Goal: Information Seeking & Learning: Learn about a topic

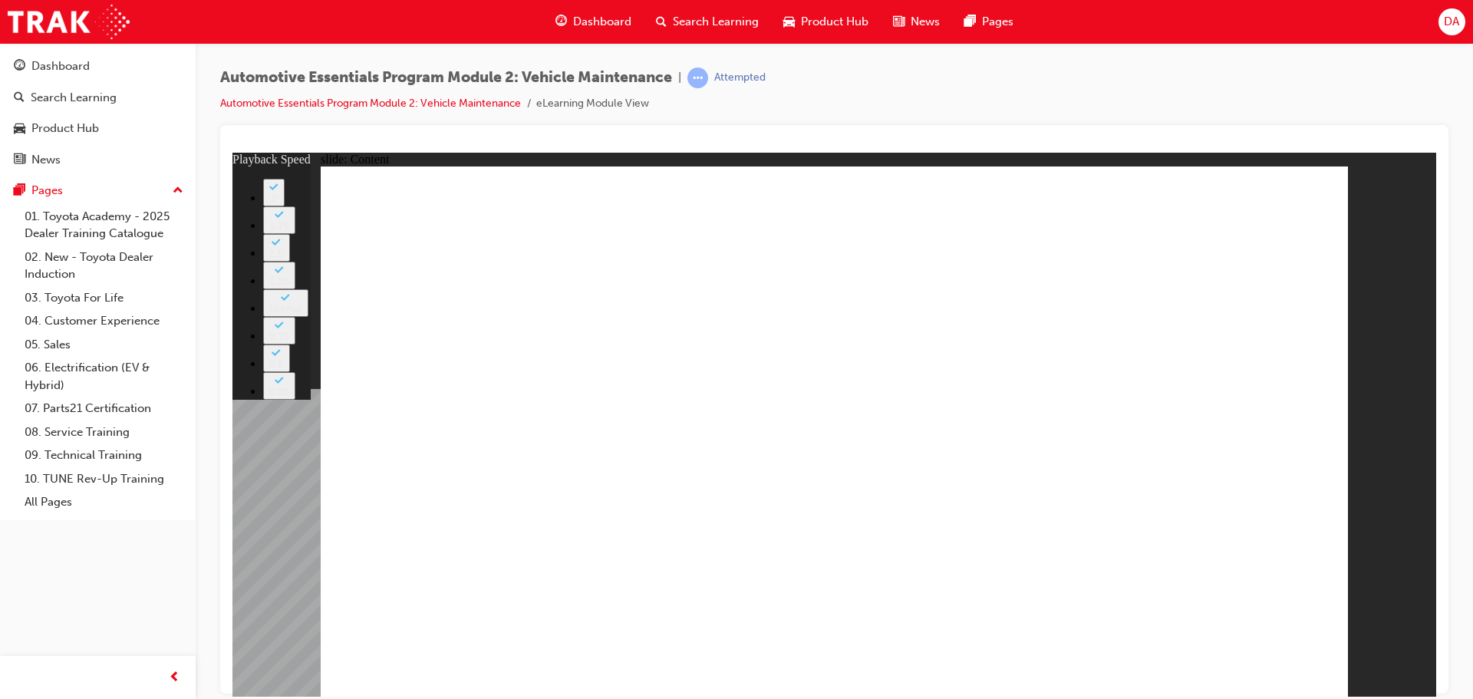
type input "2"
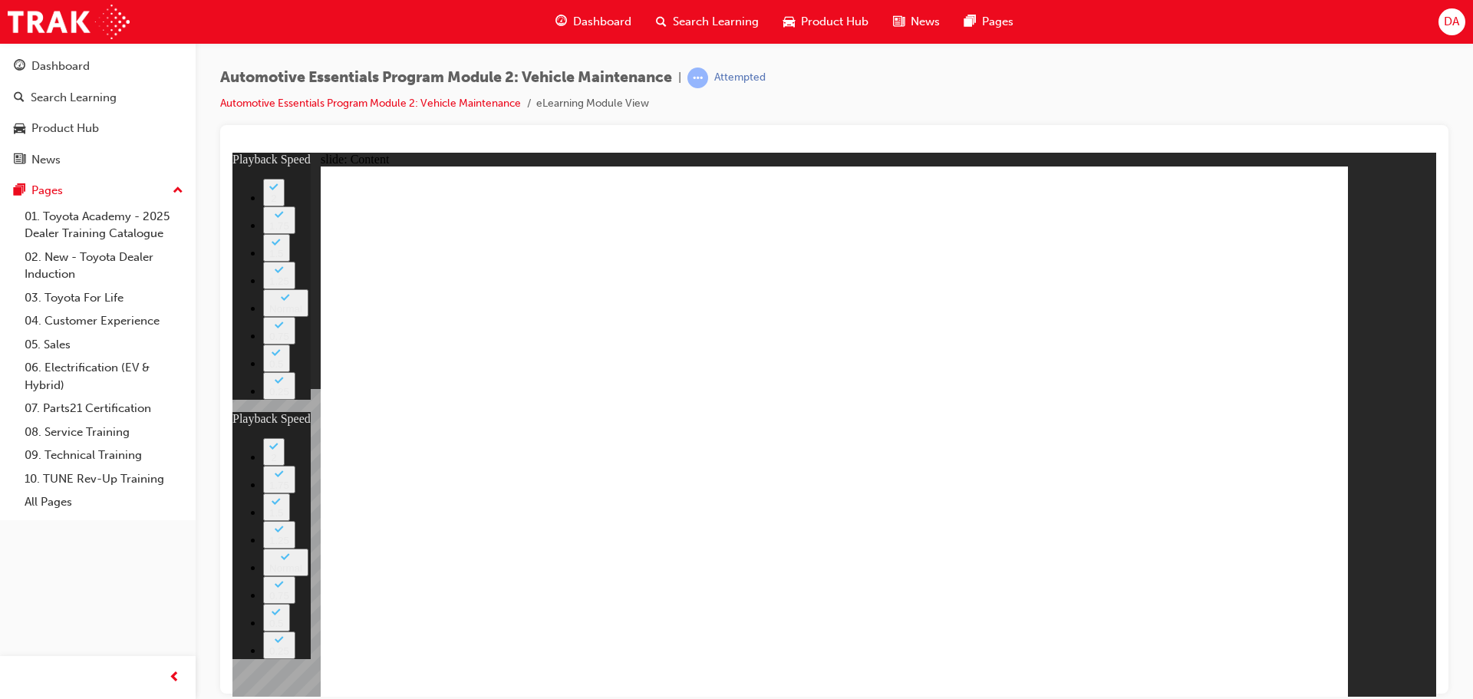
type input "3"
type input "2"
type input "3"
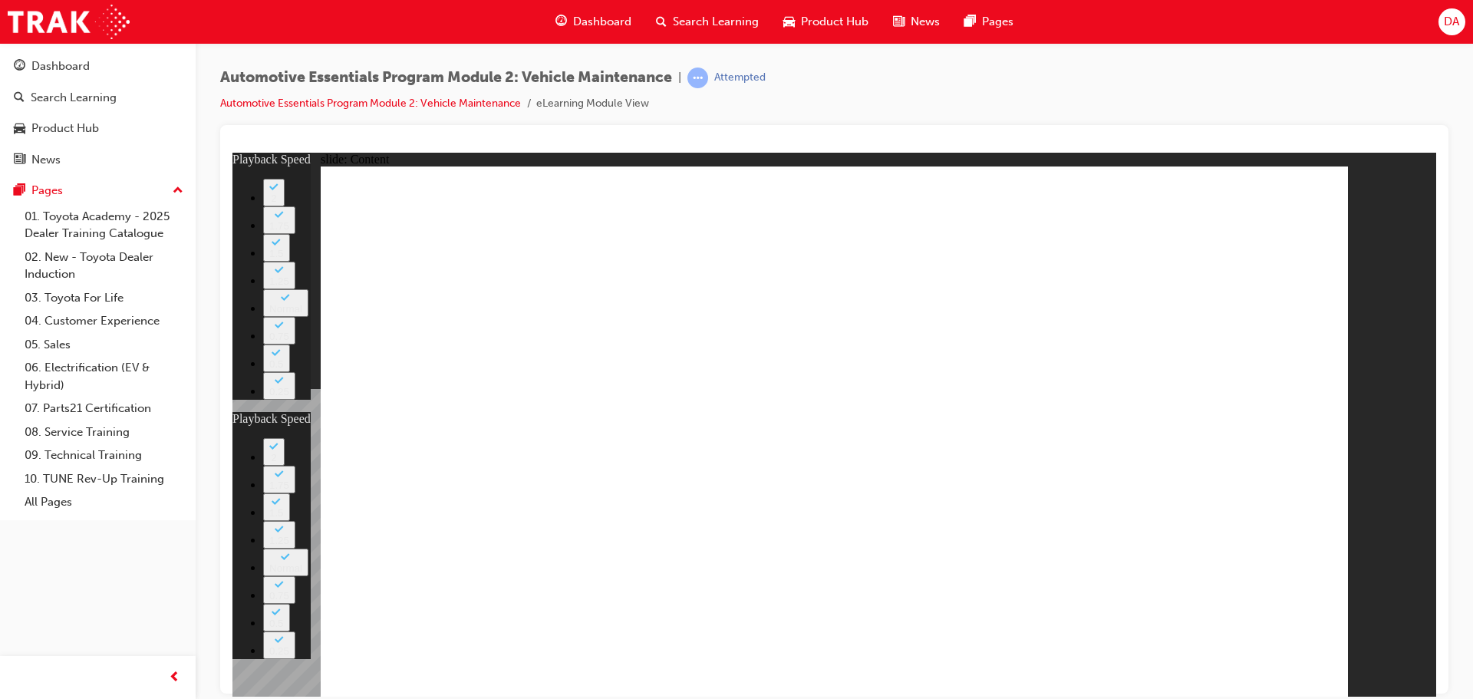
click at [1273, 667] on div "Rectangle 1 close_white.png Rectangle 1 Group 1 Did You Know? If owners need an…" at bounding box center [834, 438] width 1027 height 544
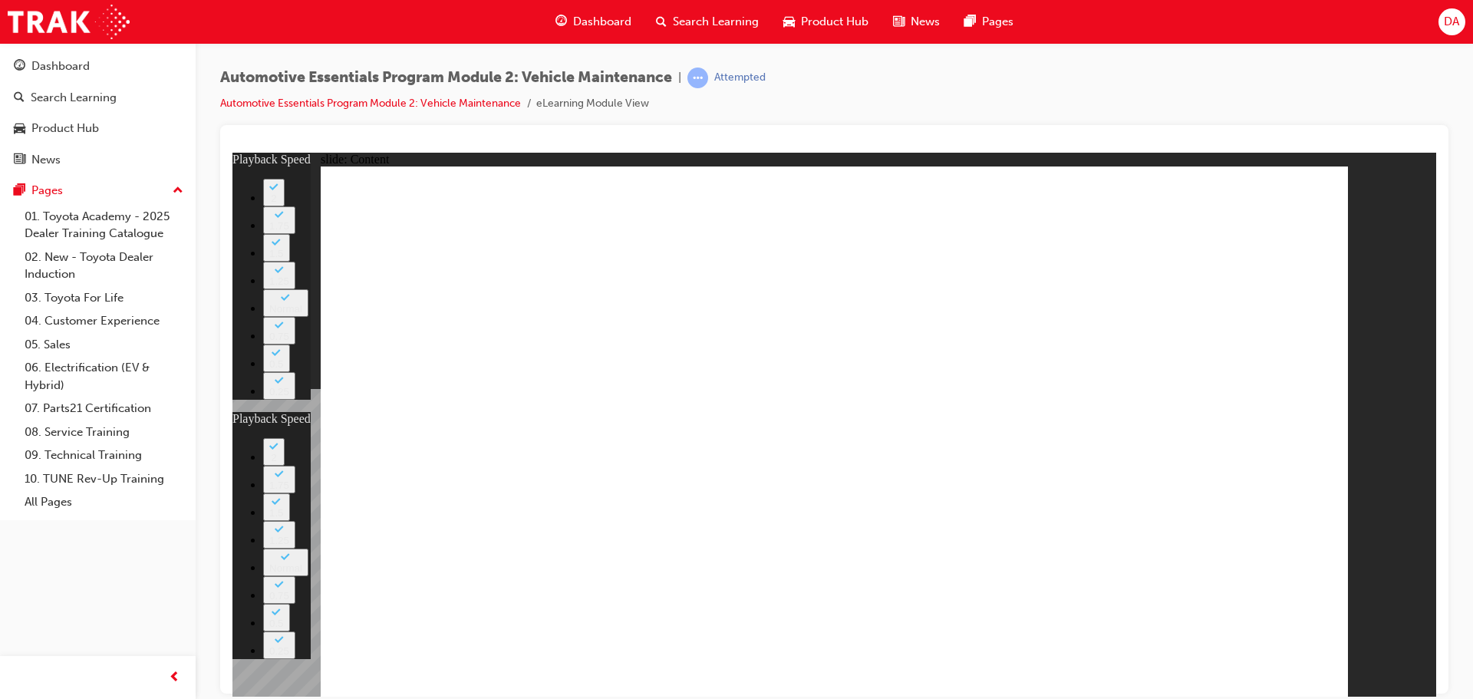
type input "8"
drag, startPoint x: 750, startPoint y: 585, endPoint x: 771, endPoint y: 587, distance: 21.5
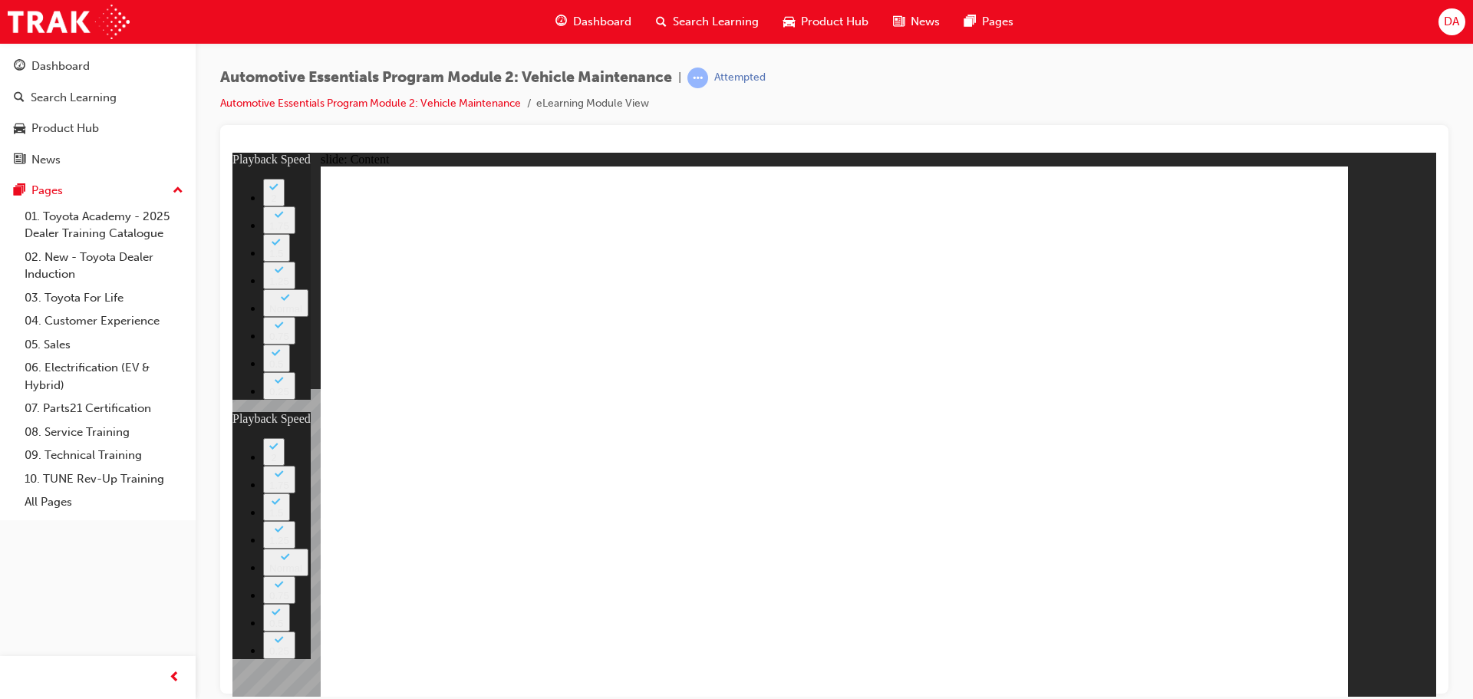
type input "4"
type input "8"
type input "4"
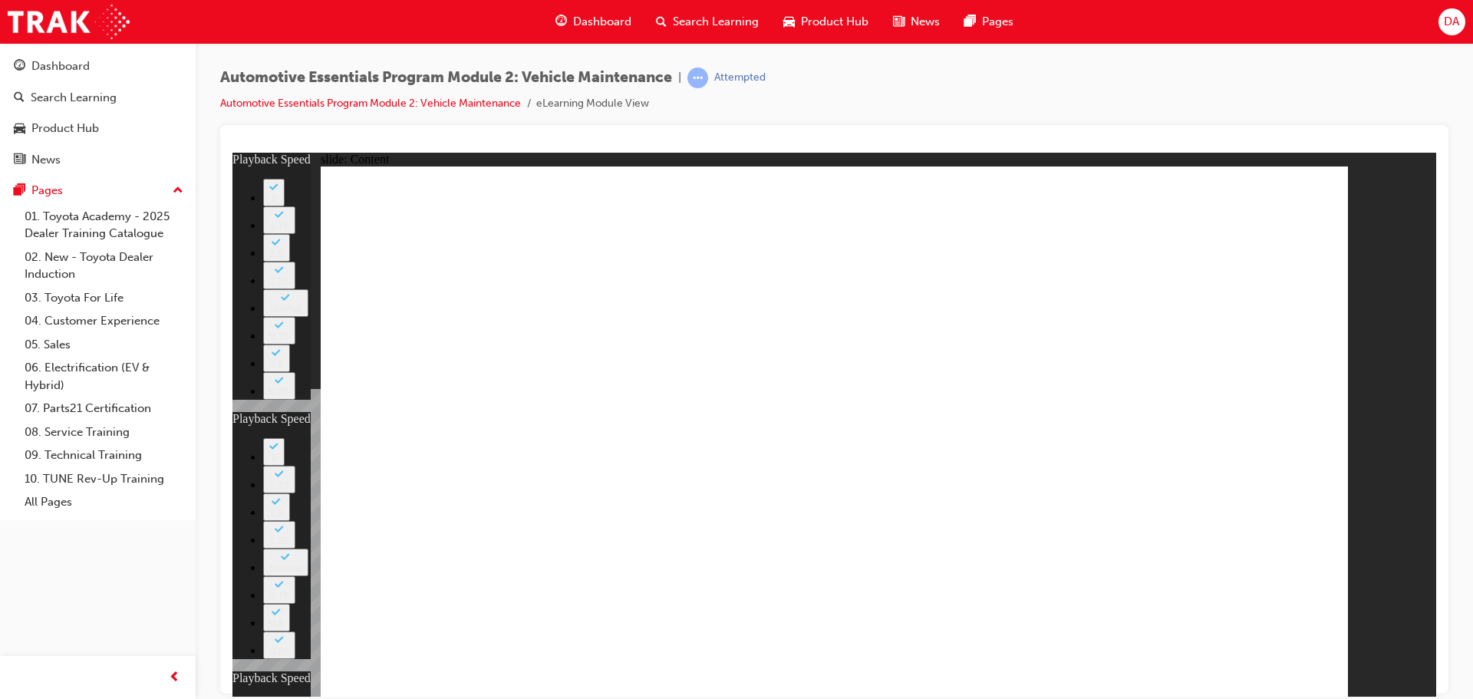
type input "12"
type input "8"
type input "4"
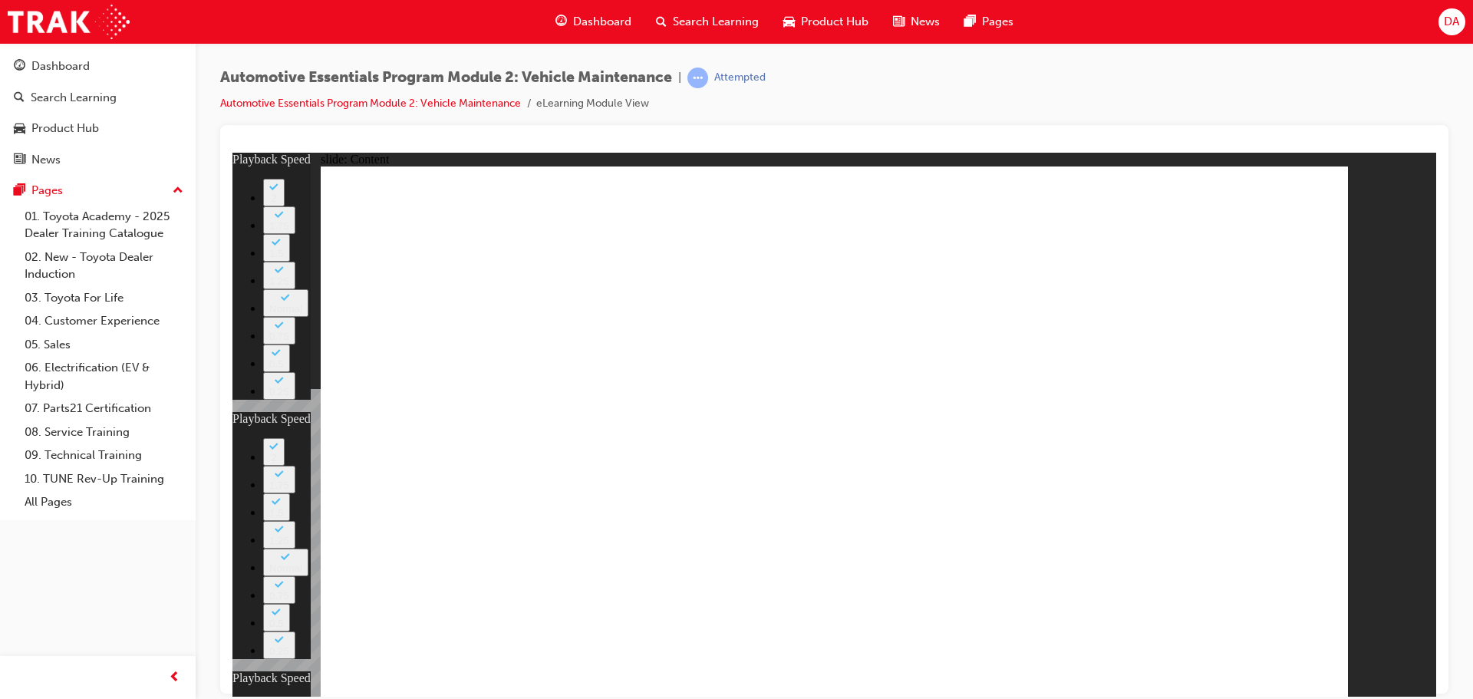
type input "12"
type input "56"
type input "8"
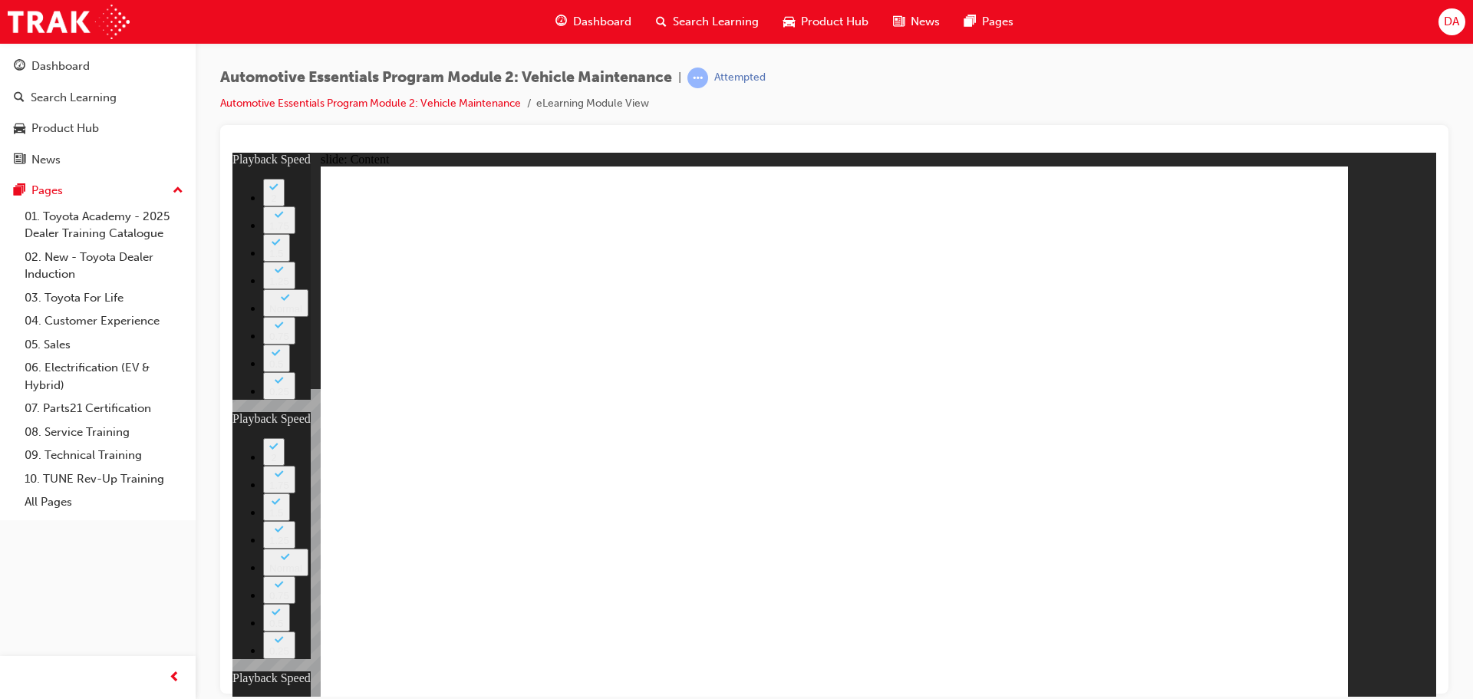
type input "4"
type input "12"
type input "10"
drag, startPoint x: 1257, startPoint y: 640, endPoint x: 1253, endPoint y: 432, distance: 208.0
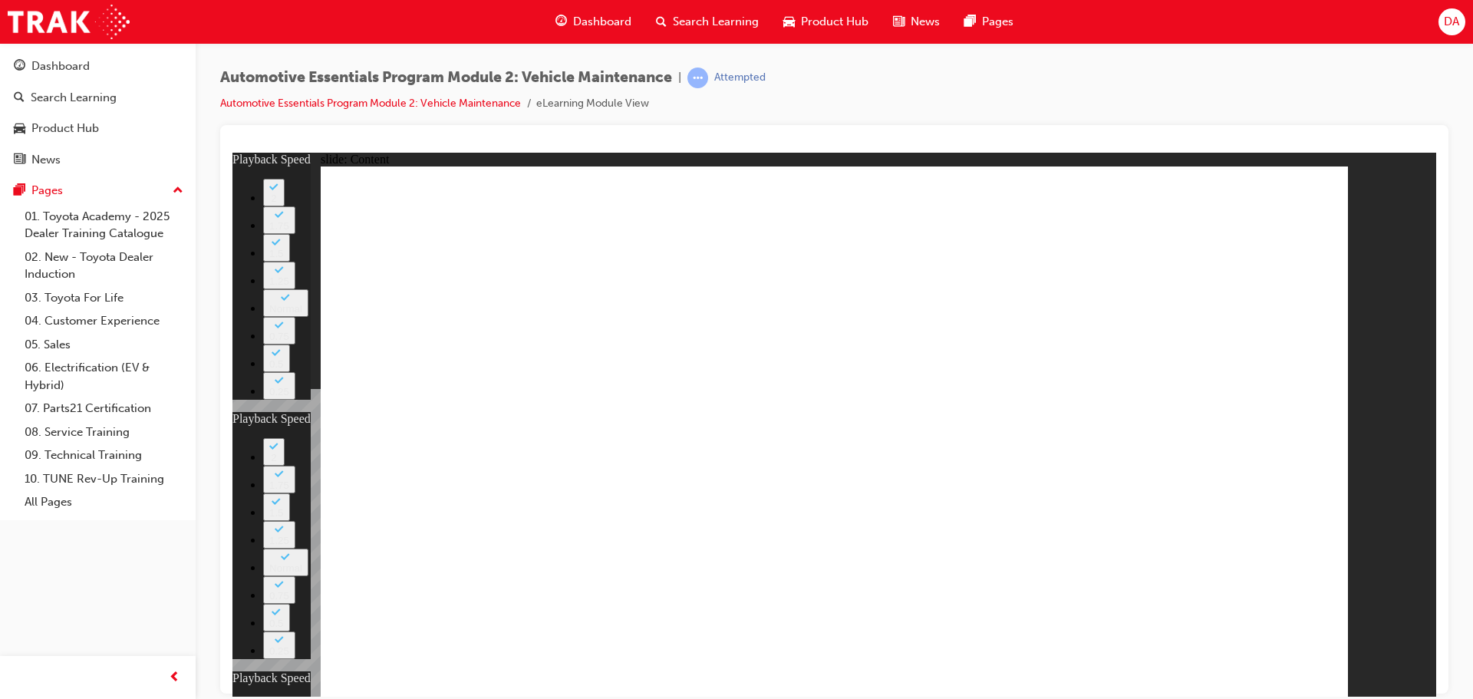
type input "8"
type input "4"
type input "12"
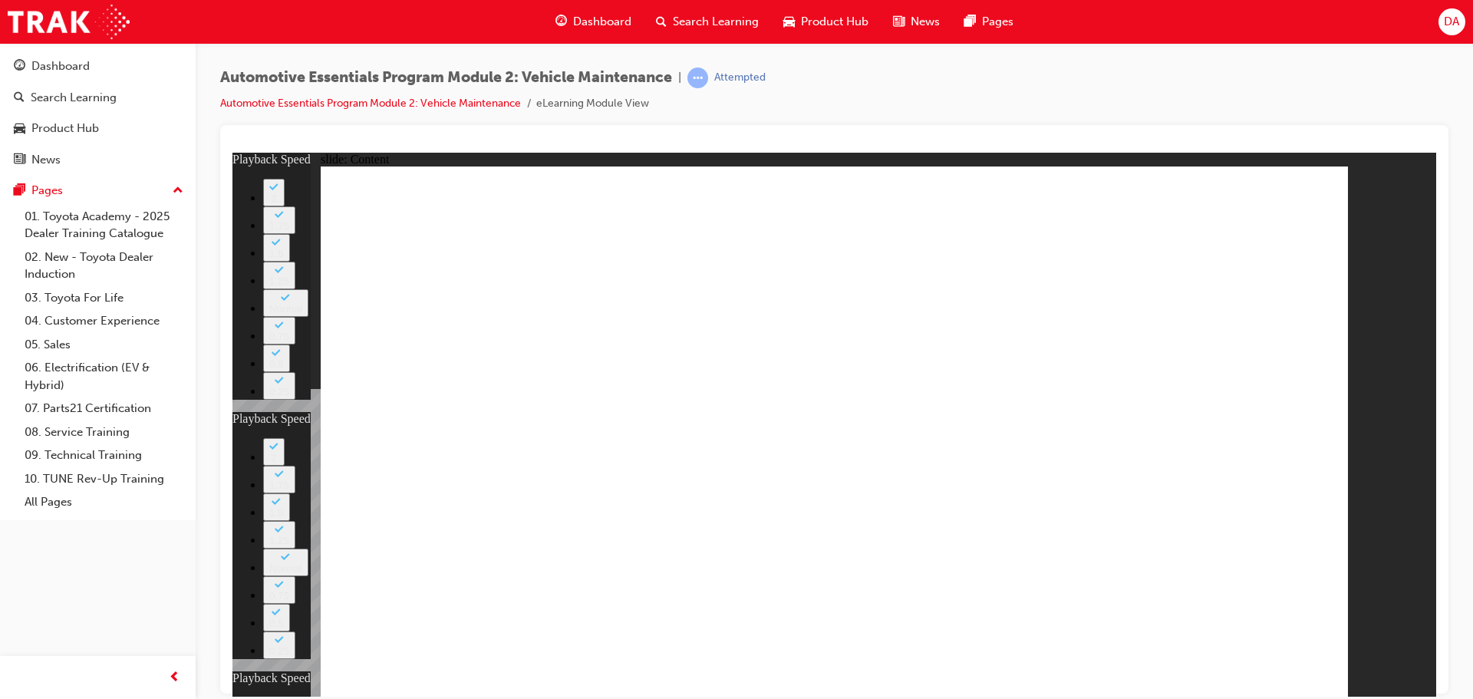
type input "56"
type input "10"
type input "8"
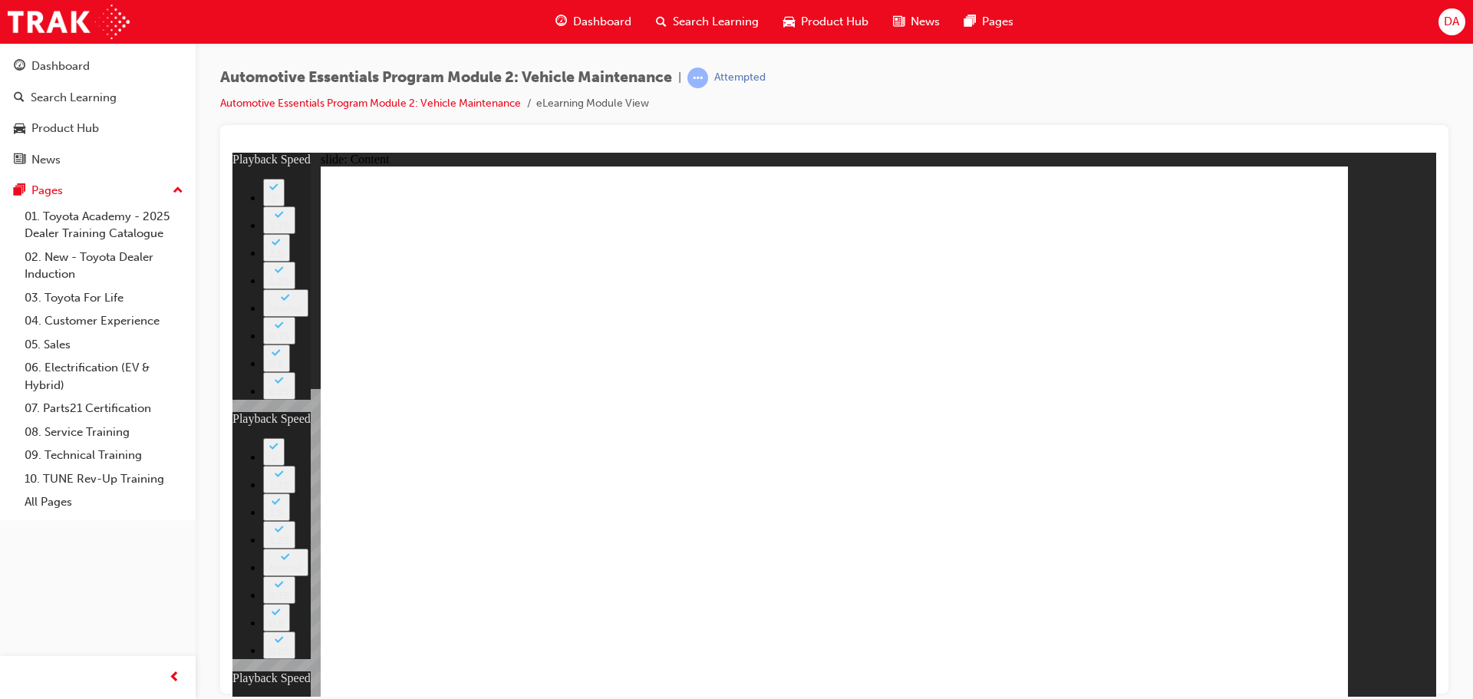
type input "4"
type input "12"
type input "56"
type input "10"
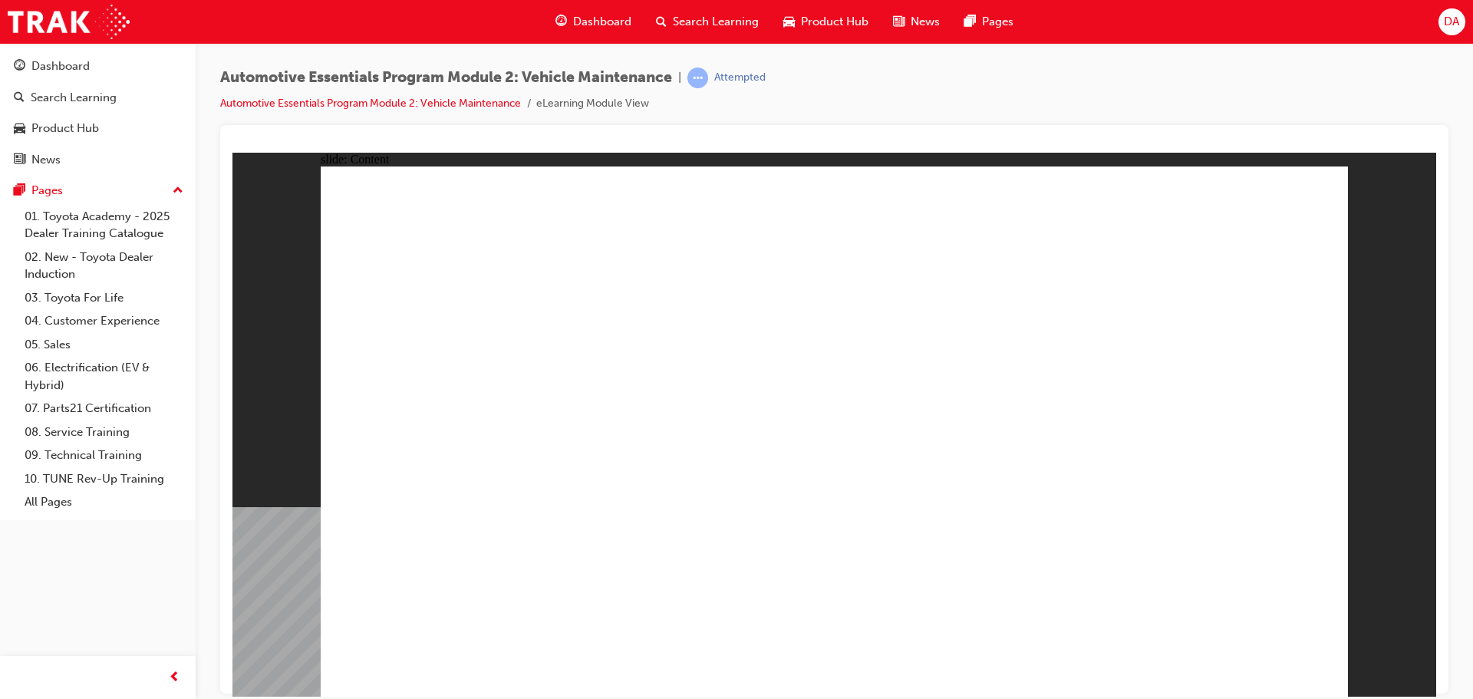
radio input "true"
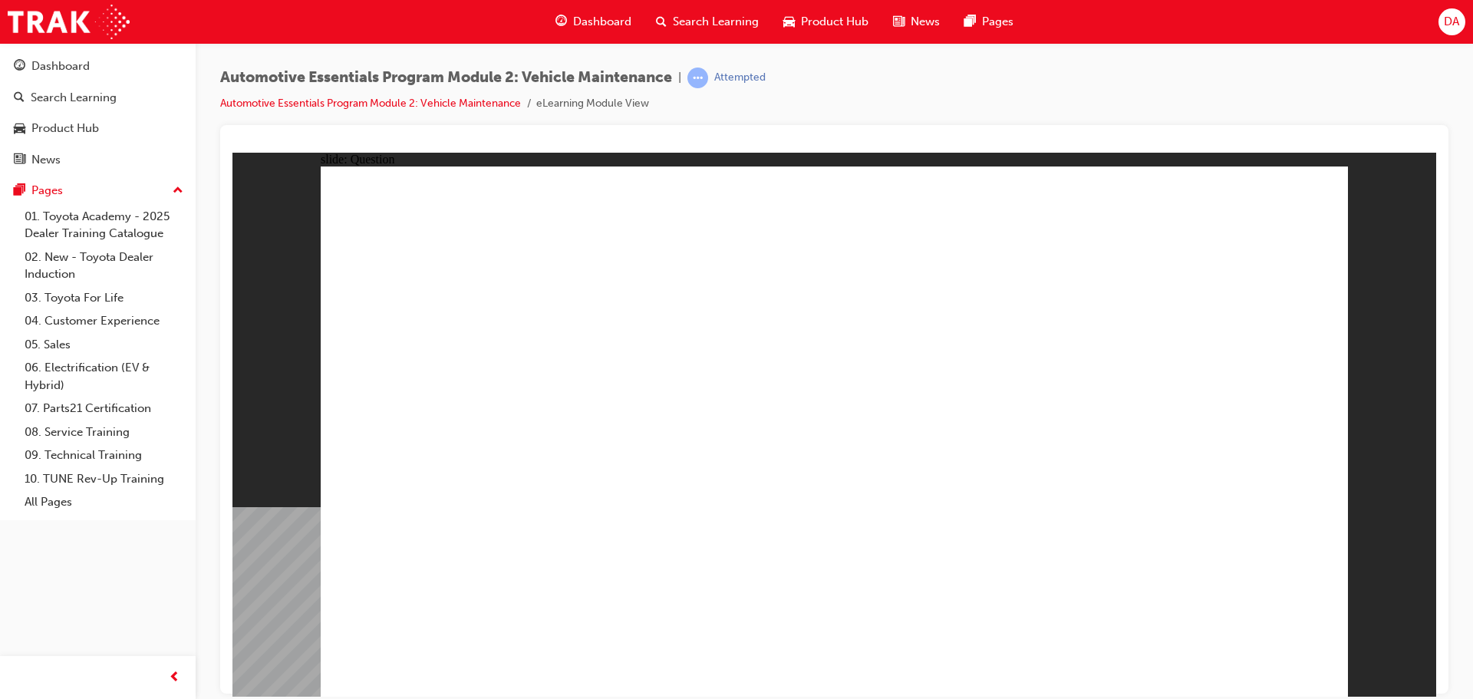
radio input "true"
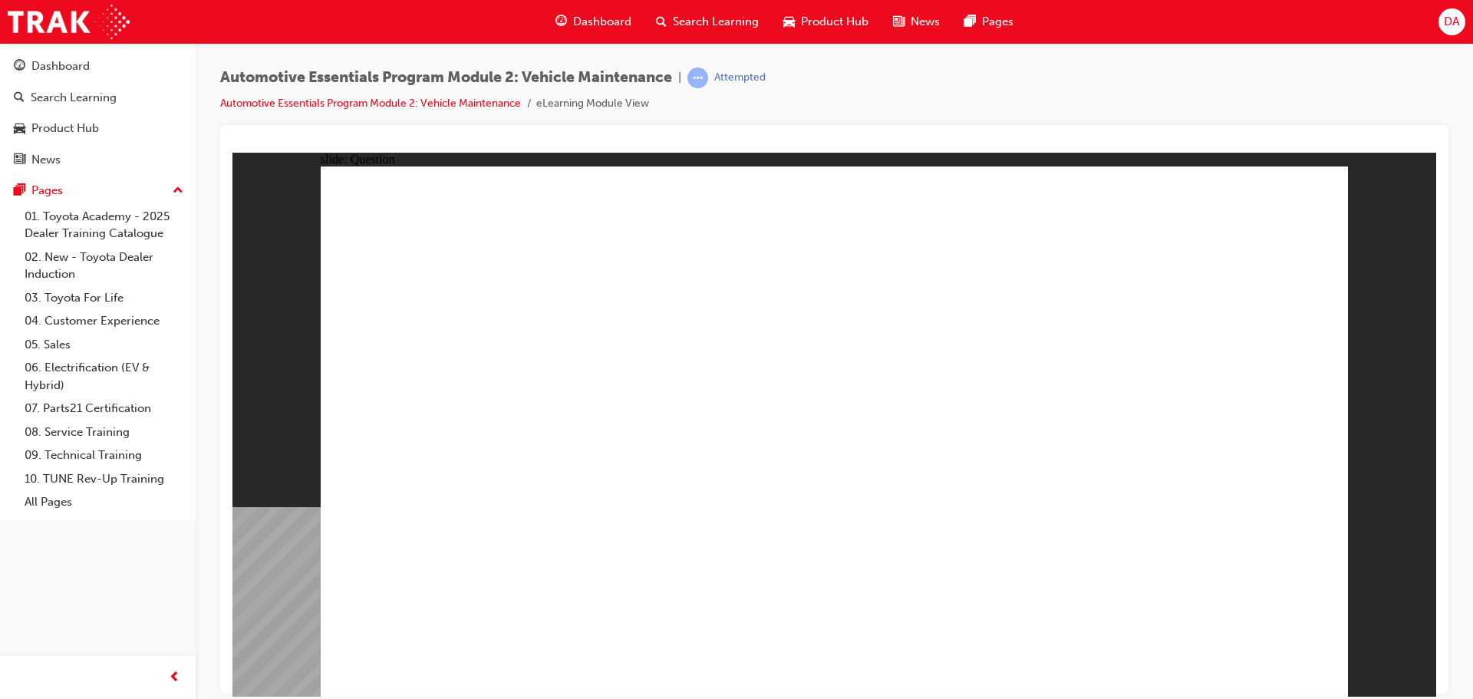
drag, startPoint x: 1183, startPoint y: 387, endPoint x: 1175, endPoint y: 359, distance: 29.6
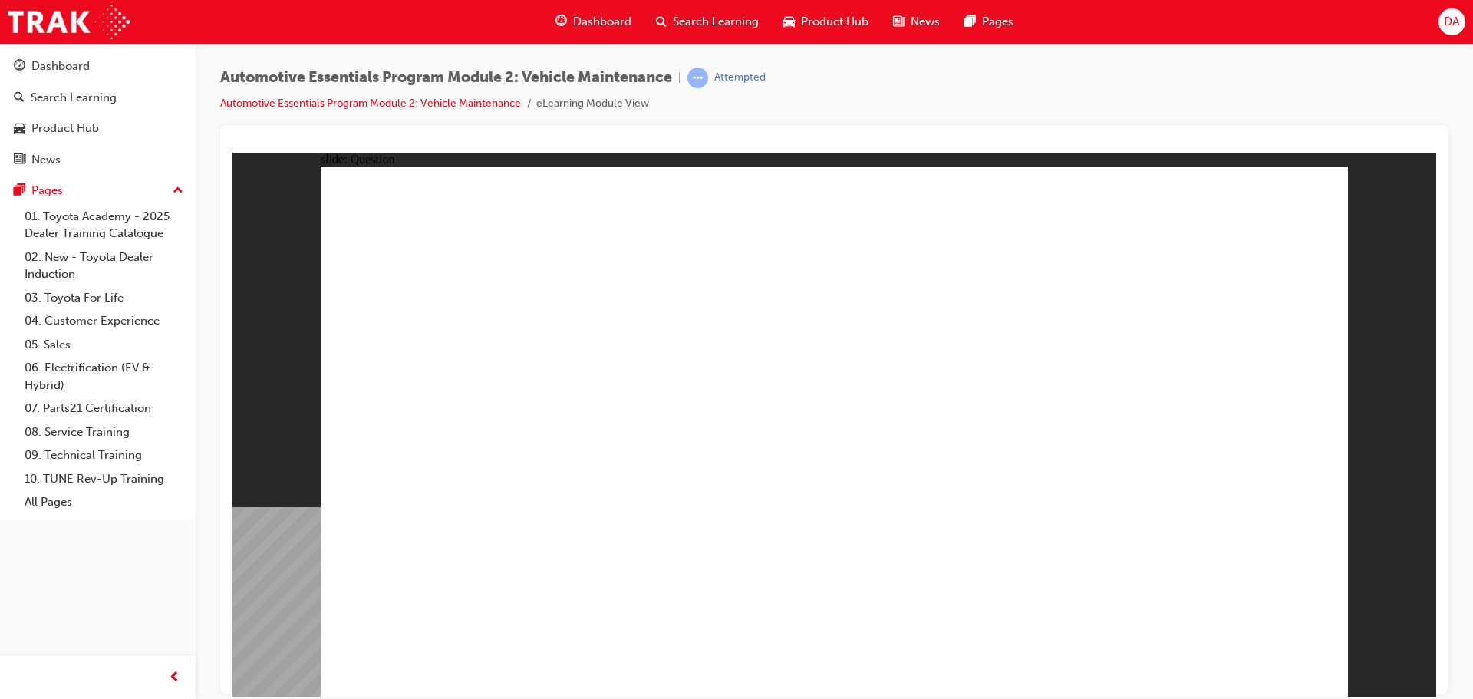
radio input "true"
